Goal: Task Accomplishment & Management: Complete application form

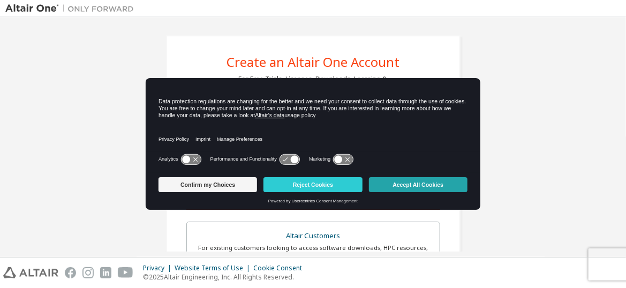
click at [404, 189] on button "Accept All Cookies" at bounding box center [418, 184] width 98 height 15
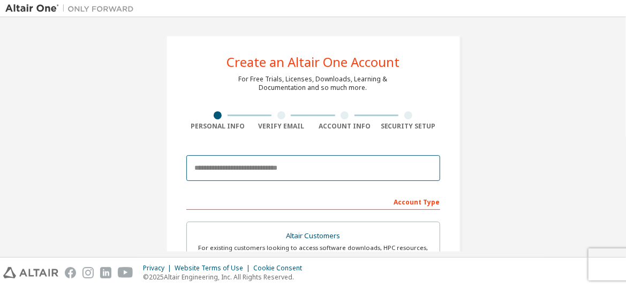
click at [274, 171] on input "email" at bounding box center [313, 168] width 254 height 26
type input "**********"
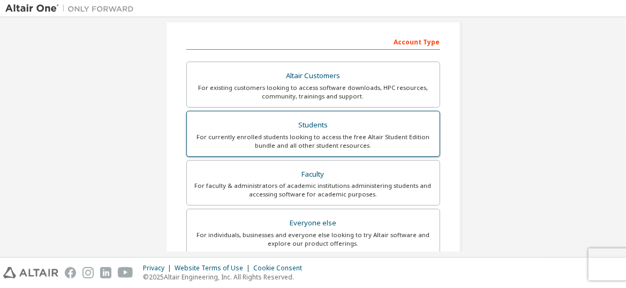
scroll to position [161, 0]
click at [300, 134] on div "For currently enrolled students looking to access the free Altair Student Editi…" at bounding box center [313, 140] width 240 height 17
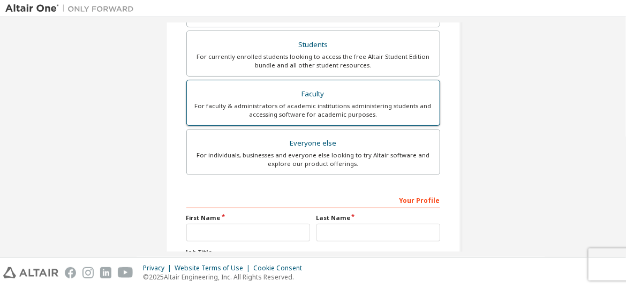
scroll to position [321, 0]
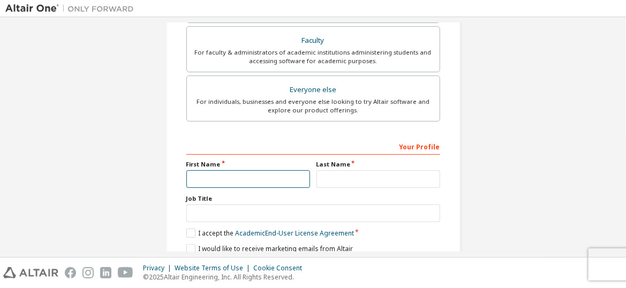
click at [273, 183] on input "text" at bounding box center [248, 179] width 124 height 18
type input "**********"
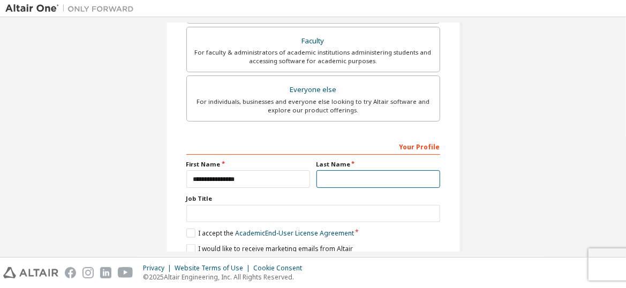
click at [343, 184] on input "text" at bounding box center [378, 179] width 124 height 18
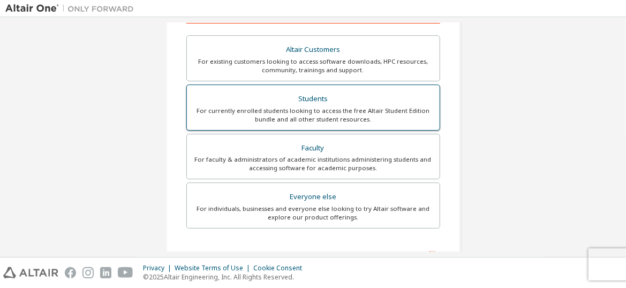
type input "**********"
click at [314, 101] on div "Students" at bounding box center [313, 99] width 240 height 15
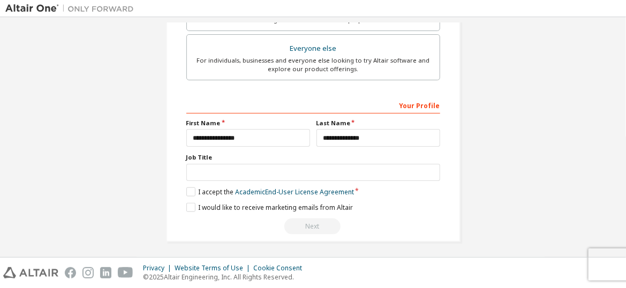
scroll to position [337, 0]
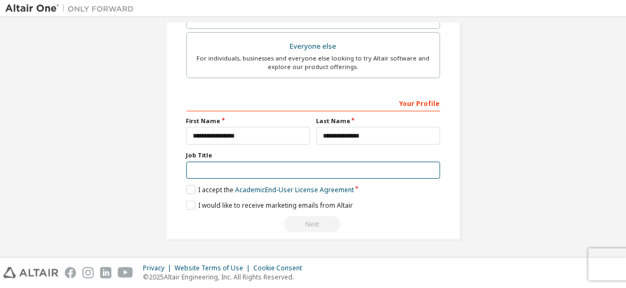
click at [260, 166] on input "text" at bounding box center [313, 171] width 254 height 18
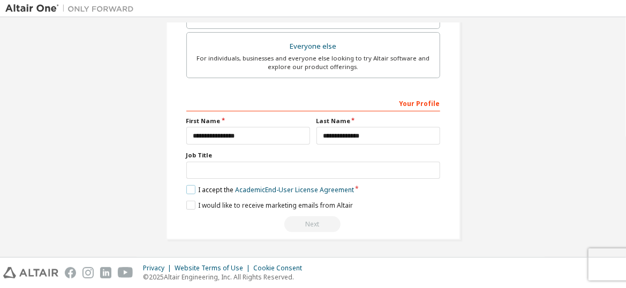
click at [188, 185] on label "I accept the Academic End-User License Agreement" at bounding box center [270, 189] width 168 height 9
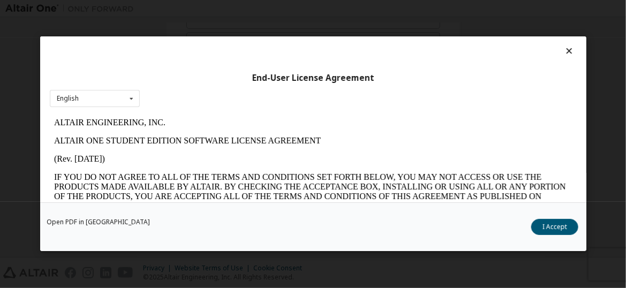
scroll to position [0, 0]
click at [560, 232] on button "I Accept" at bounding box center [554, 227] width 47 height 16
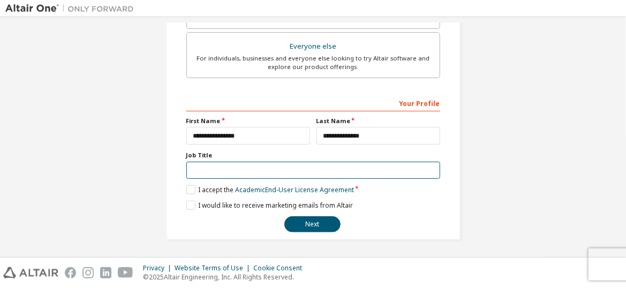
click at [198, 170] on input "text" at bounding box center [313, 171] width 254 height 18
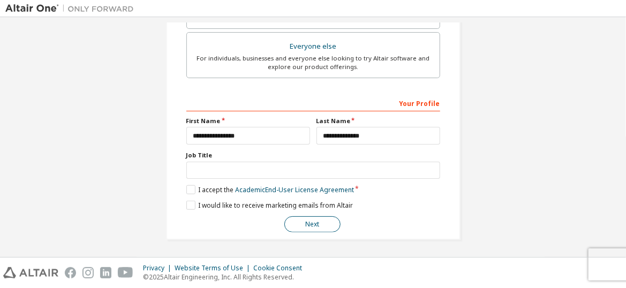
click at [309, 226] on button "Next" at bounding box center [312, 224] width 56 height 16
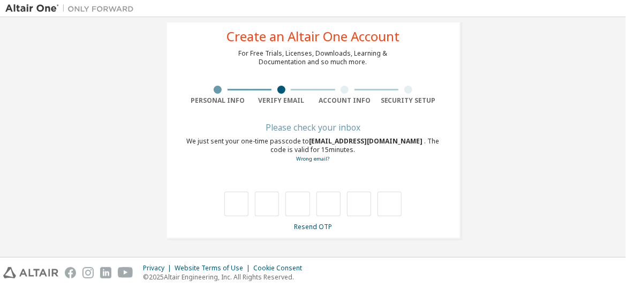
scroll to position [25, 0]
type input "*"
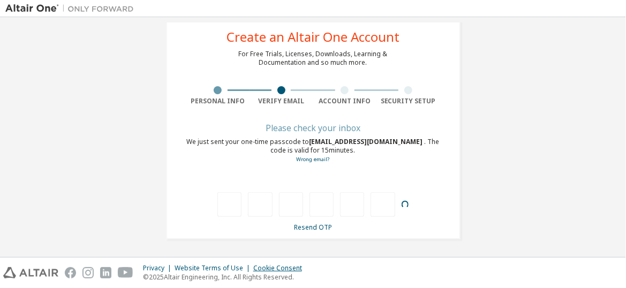
type input "*"
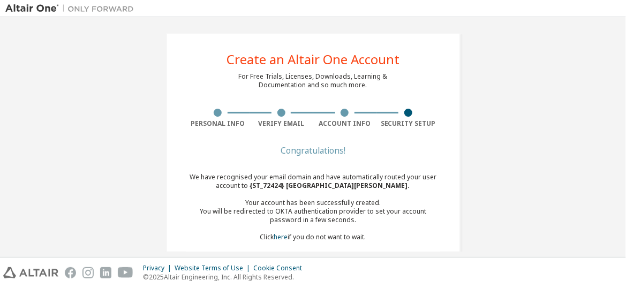
scroll to position [0, 0]
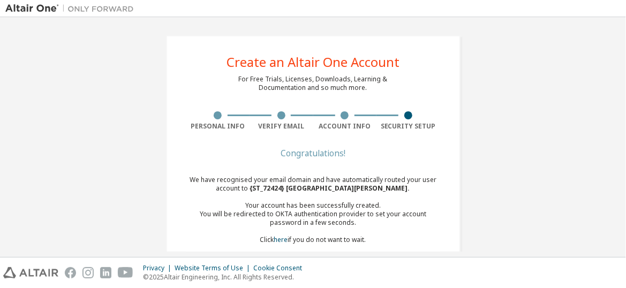
click at [311, 177] on div "We have recognised your email domain and have automatically routed your user ac…" at bounding box center [313, 210] width 254 height 69
